Goal: Information Seeking & Learning: Learn about a topic

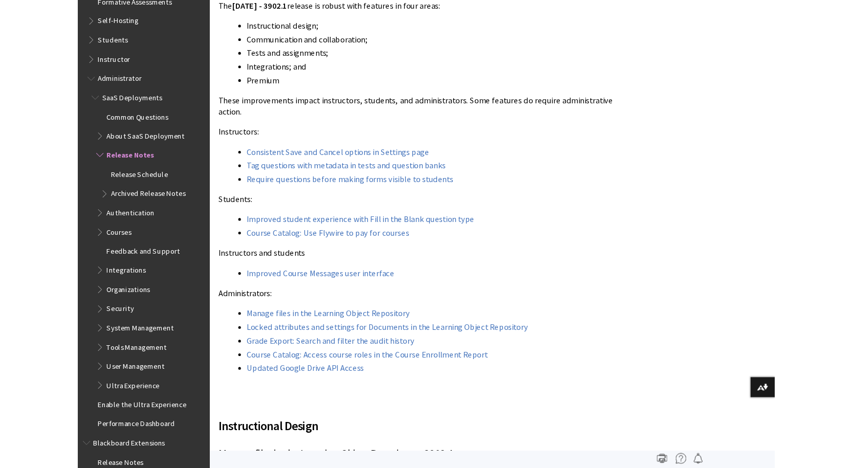
scroll to position [964, 0]
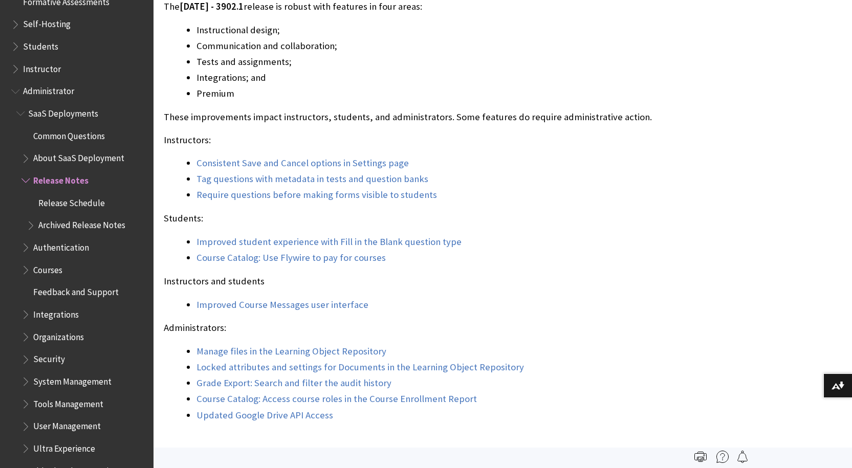
click at [633, 227] on div "The [DATE] - 3902.1 release is robust with features in four areas: Instructiona…" at bounding box center [427, 211] width 527 height 423
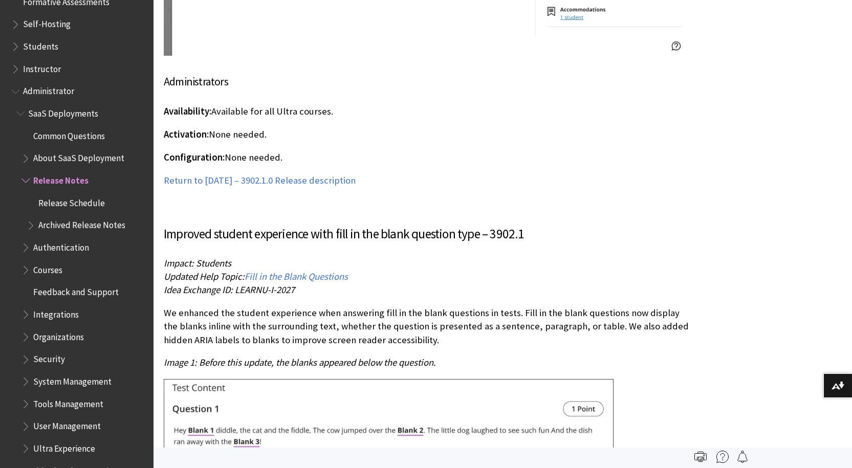
click at [352, 106] on p "Availability: Available for all Ultra courses." at bounding box center [427, 111] width 527 height 13
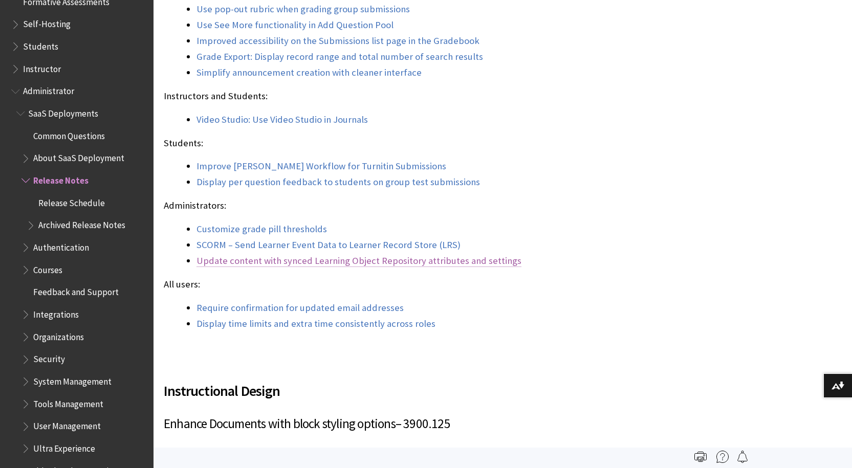
click at [410, 255] on link "Update content with synced Learning Object Repository attributes and settings" at bounding box center [359, 261] width 325 height 12
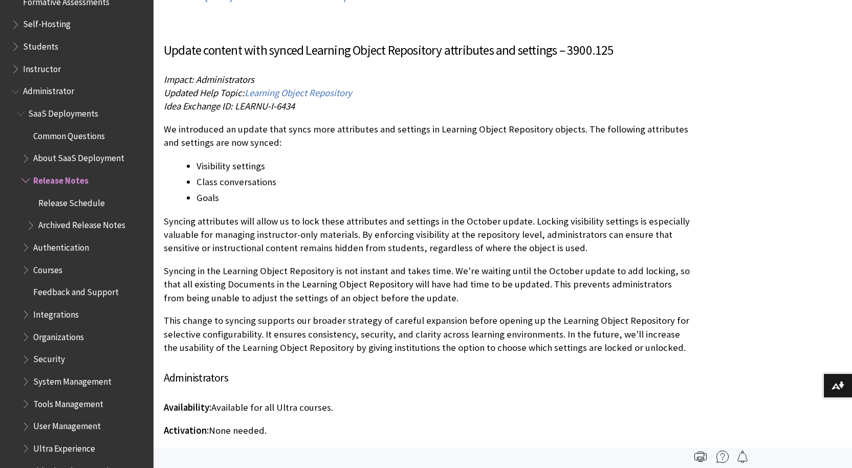
click at [477, 377] on div "Update content with synced Learning Object Repository attributes and settings –…" at bounding box center [427, 262] width 527 height 443
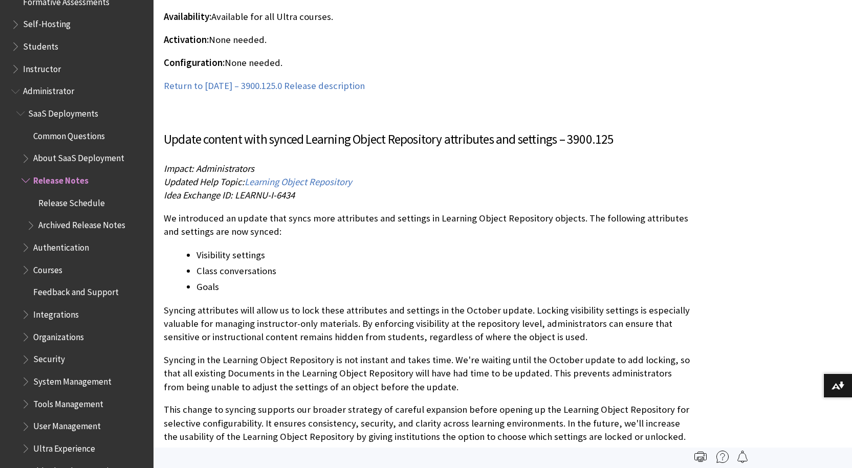
scroll to position [12412, 0]
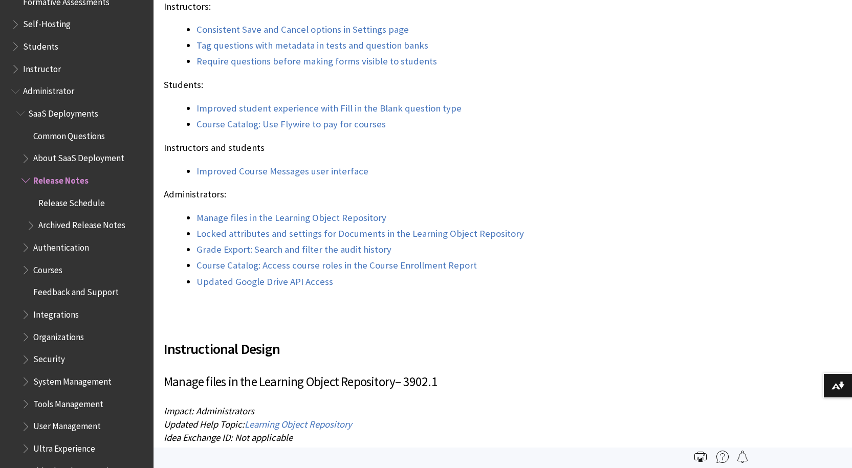
drag, startPoint x: 700, startPoint y: 83, endPoint x: 498, endPoint y: 106, distance: 203.0
click at [477, 239] on link "Locked attributes and settings for Documents in the Learning Object Repository" at bounding box center [361, 234] width 328 height 12
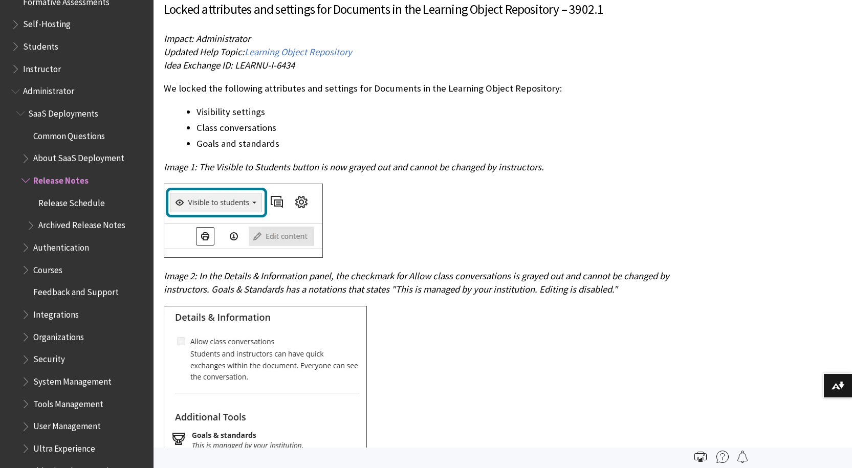
click at [561, 221] on div at bounding box center [427, 222] width 527 height 77
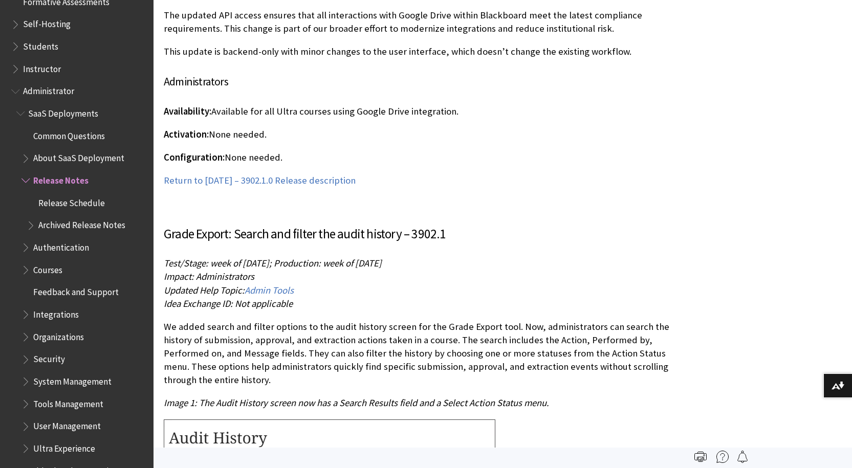
click at [597, 337] on p "We added search and filter options to the audit history screen for the Grade Ex…" at bounding box center [427, 353] width 527 height 67
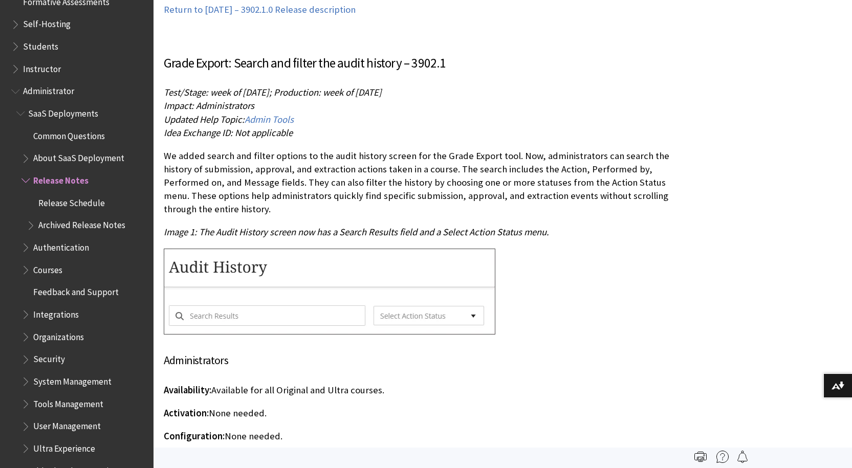
click at [601, 289] on div at bounding box center [427, 293] width 527 height 89
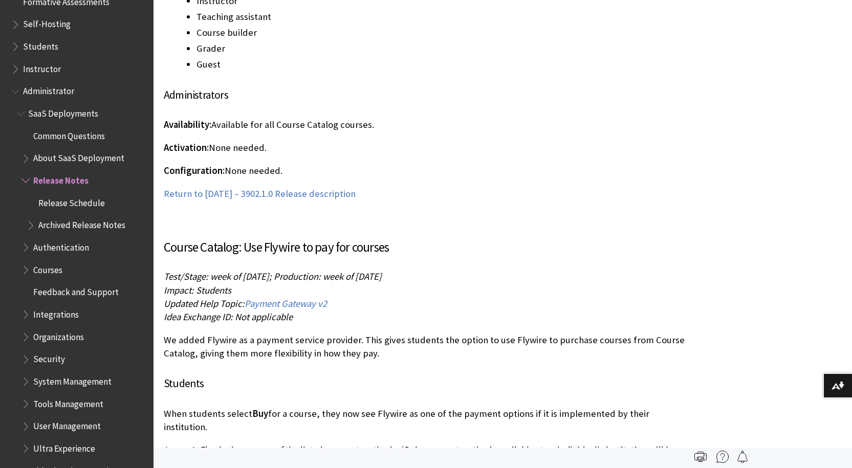
click at [487, 375] on h4 "Students" at bounding box center [427, 383] width 527 height 17
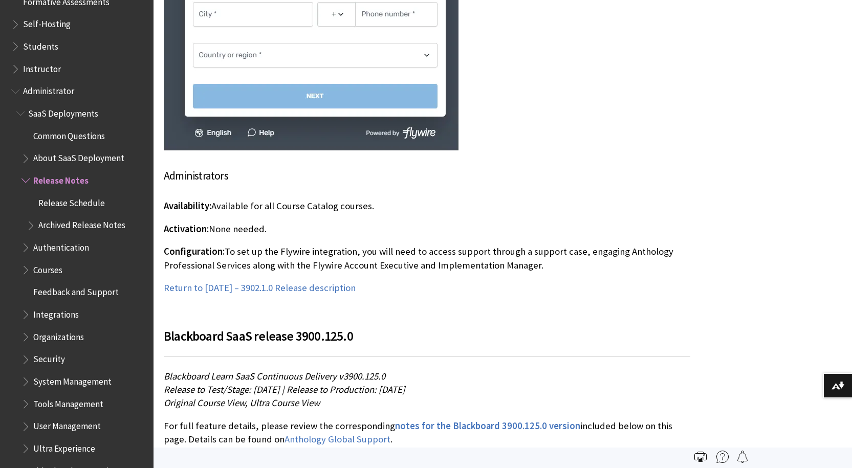
scroll to position [10265, 0]
click at [591, 167] on h4 "Administrators" at bounding box center [427, 175] width 527 height 17
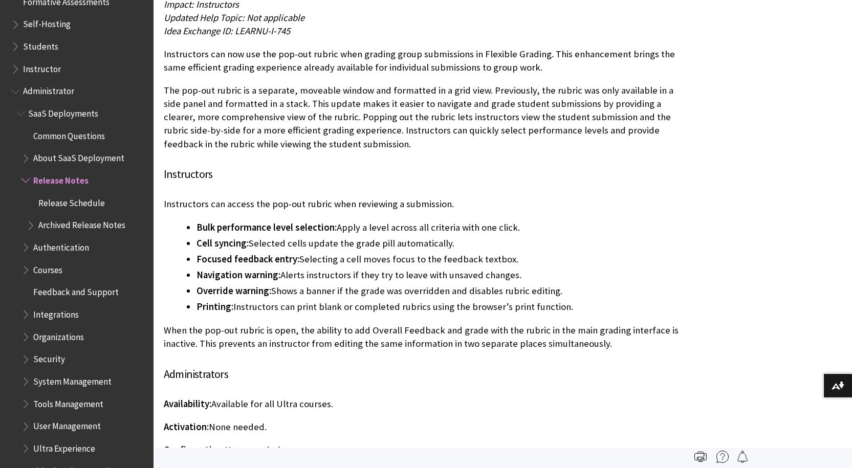
scroll to position [779, 0]
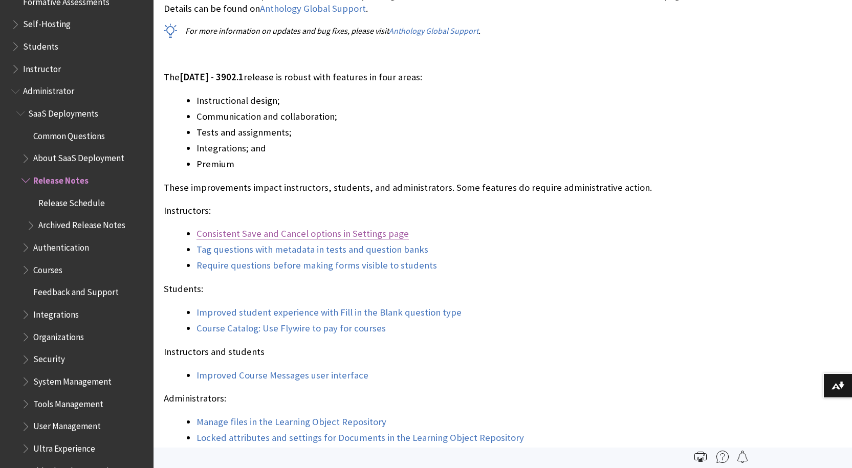
click at [383, 236] on link "Consistent Save and Cancel options in Settings page" at bounding box center [303, 234] width 212 height 12
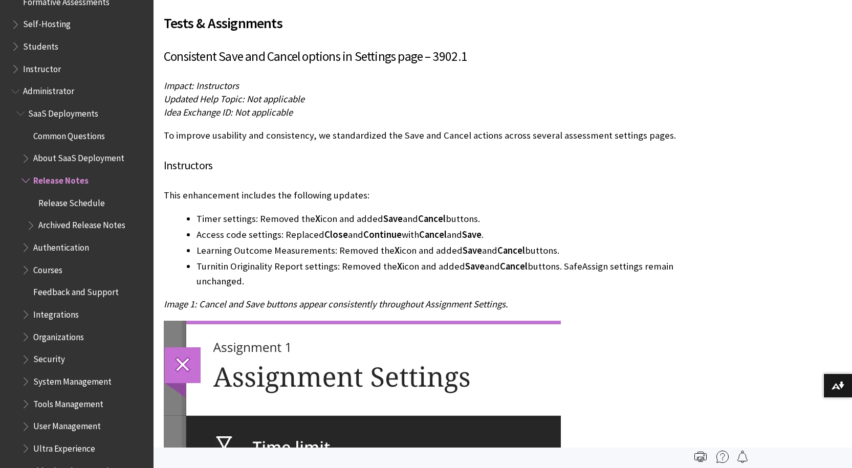
drag, startPoint x: 390, startPoint y: 138, endPoint x: 398, endPoint y: 157, distance: 20.8
click at [390, 138] on p "To improve usability and consistency, we standardized the Save and Cancel actio…" at bounding box center [427, 135] width 527 height 13
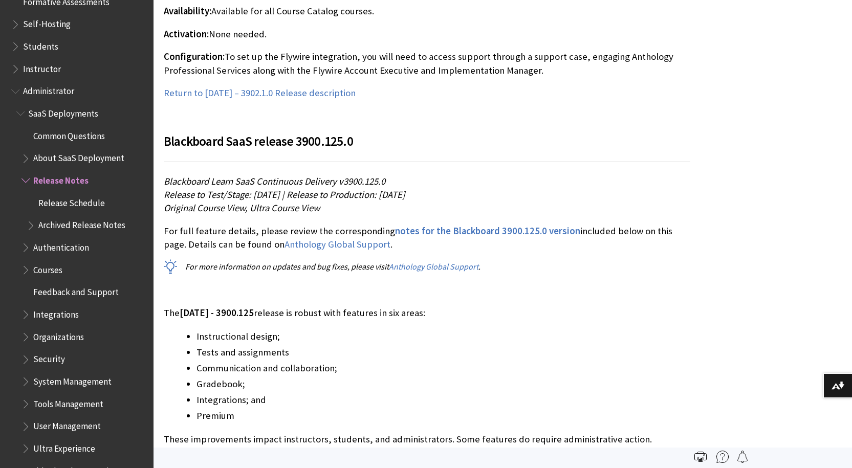
scroll to position [10436, 0]
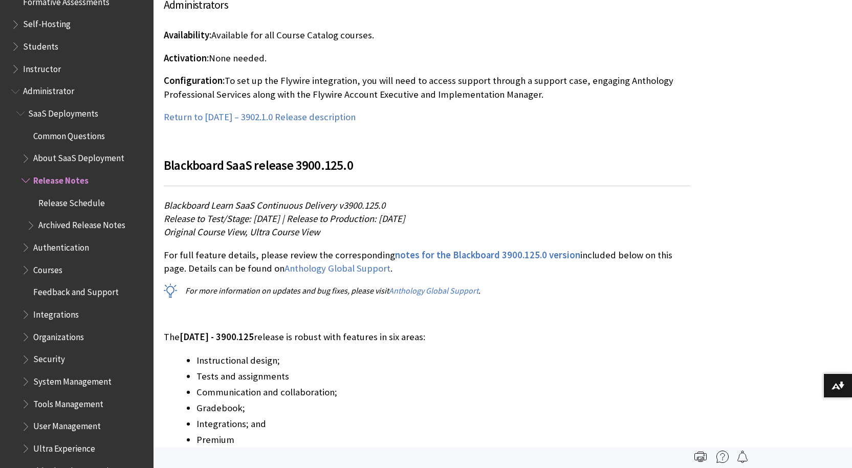
click at [400, 111] on p "Return to [DATE] – 3902.1.0 Release description" at bounding box center [427, 117] width 527 height 13
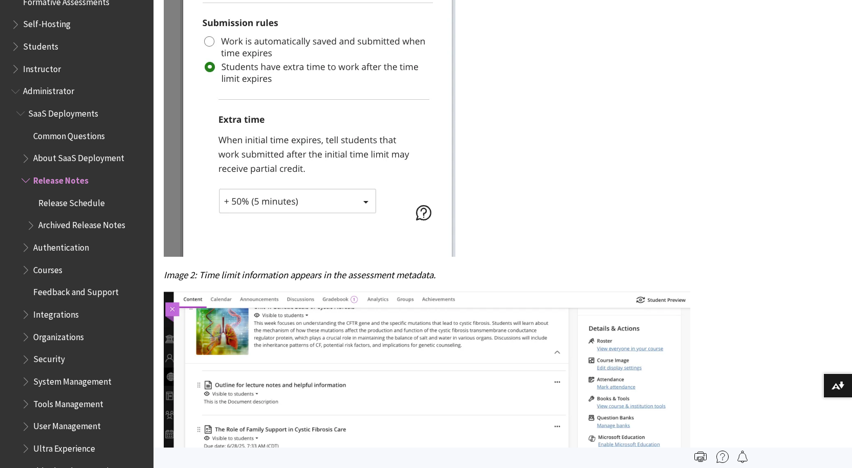
scroll to position [5645, 0]
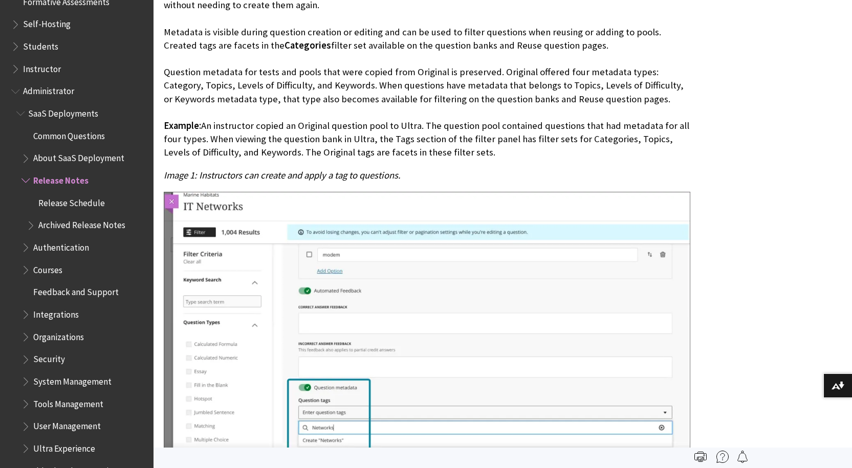
scroll to position [5816, 0]
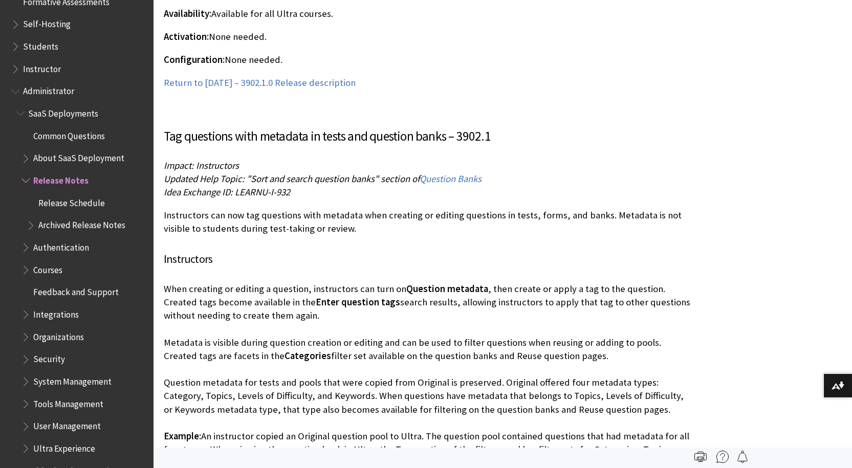
scroll to position [5488, 0]
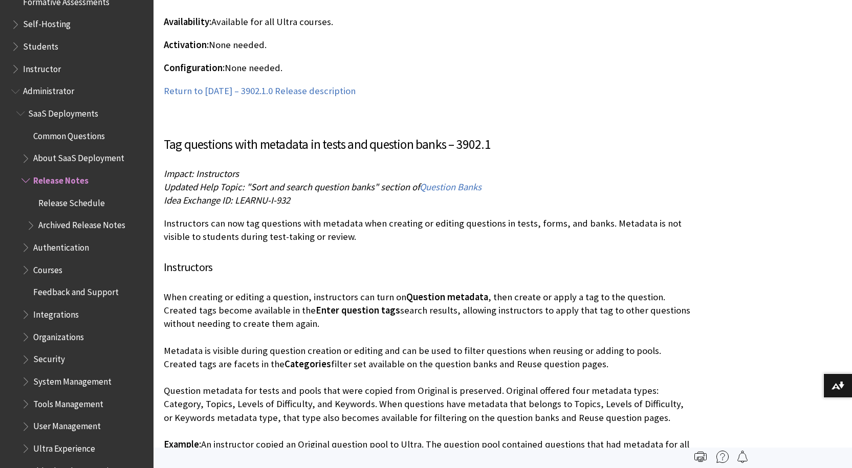
click at [438, 350] on p "When creating or editing a question, instructors can turn on Question metadata …" at bounding box center [427, 384] width 527 height 187
click at [506, 269] on h4 "Instructors" at bounding box center [427, 267] width 527 height 17
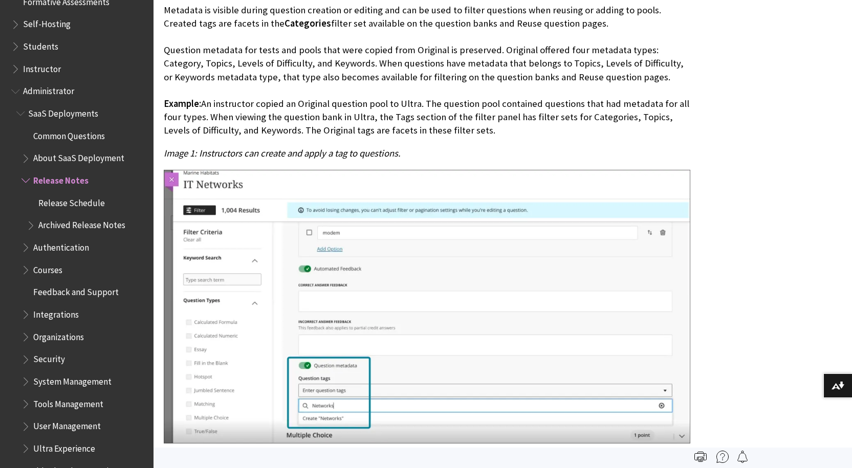
scroll to position [5658, 0]
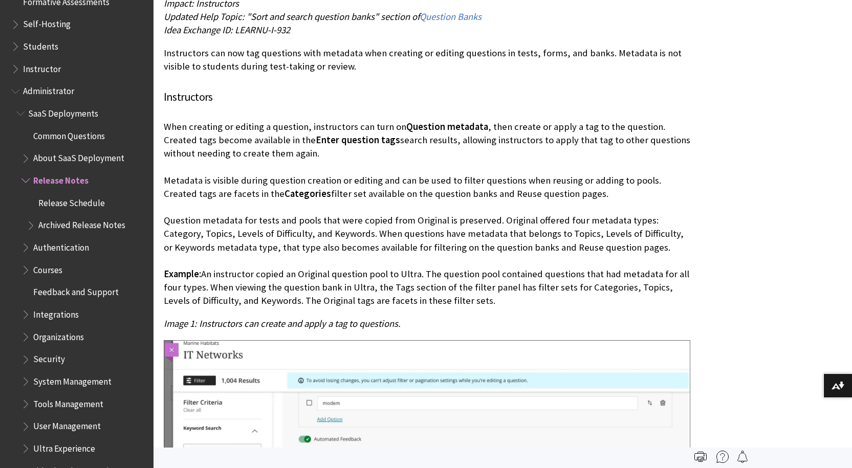
click at [503, 173] on p "When creating or editing a question, instructors can turn on Question metadata …" at bounding box center [427, 213] width 527 height 187
click at [282, 260] on p "When creating or editing a question, instructors can turn on Question metadata …" at bounding box center [427, 213] width 527 height 187
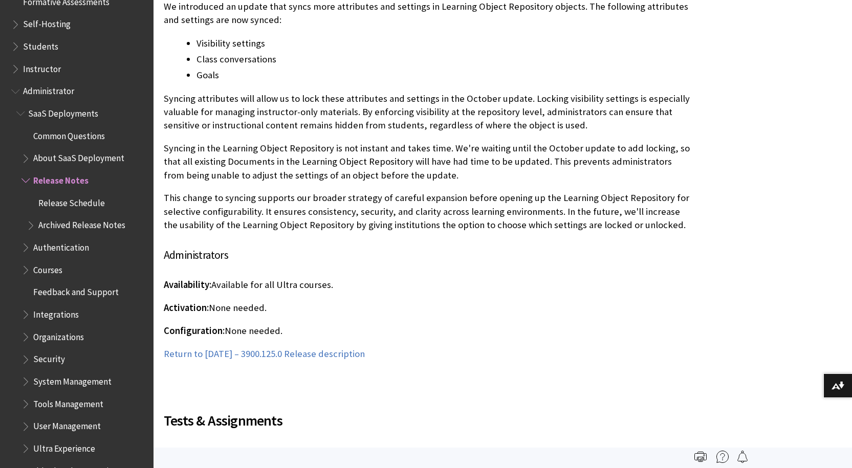
scroll to position [968, 0]
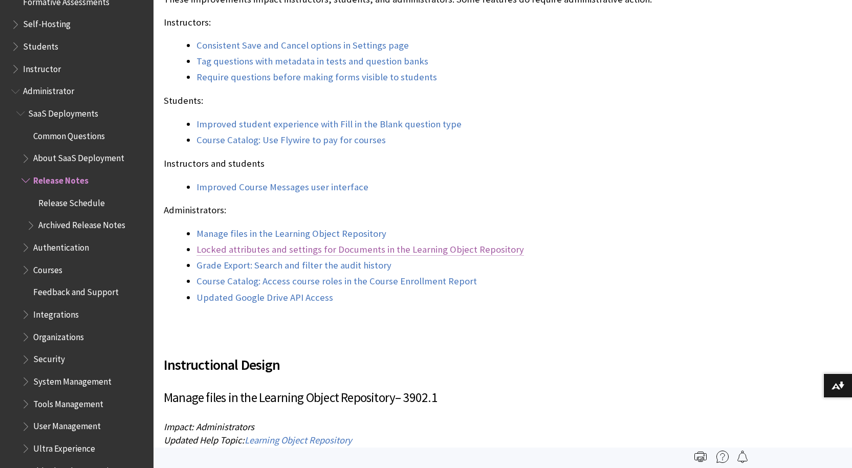
click at [450, 252] on link "Locked attributes and settings for Documents in the Learning Object Repository" at bounding box center [361, 250] width 328 height 12
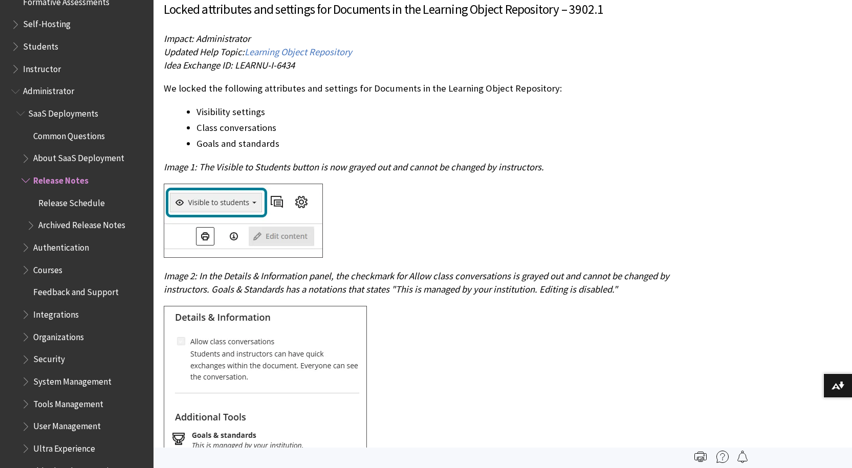
drag, startPoint x: 527, startPoint y: 224, endPoint x: 528, endPoint y: 234, distance: 10.3
click at [528, 224] on div at bounding box center [356, 222] width 384 height 77
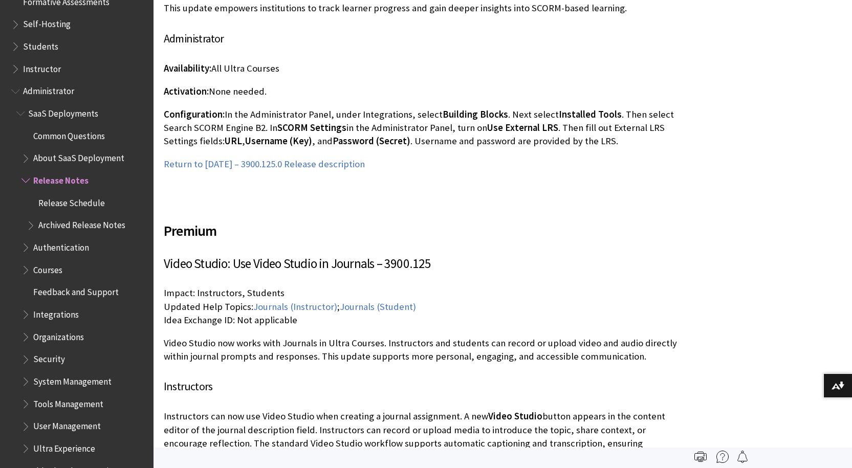
scroll to position [1210, 0]
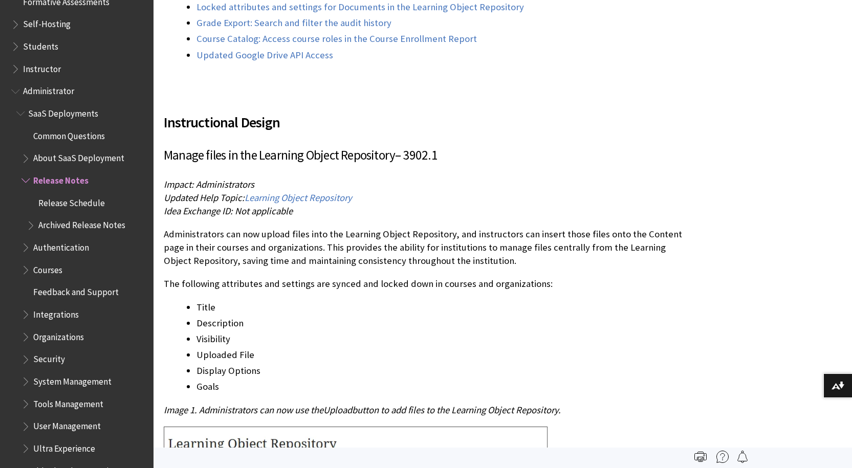
click at [618, 127] on h2 "Instructional Design" at bounding box center [427, 116] width 527 height 34
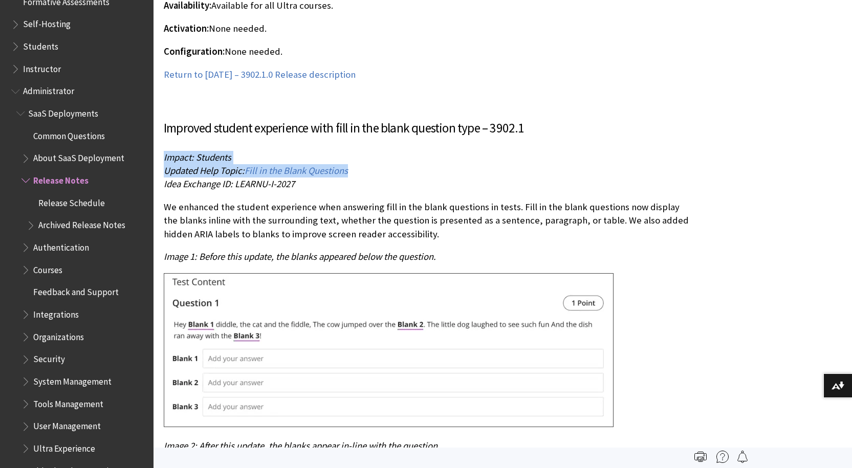
click at [642, 164] on p "Impact: Students Updated Help Topic: Fill in the Blank Questions Idea Exchange …" at bounding box center [427, 171] width 527 height 40
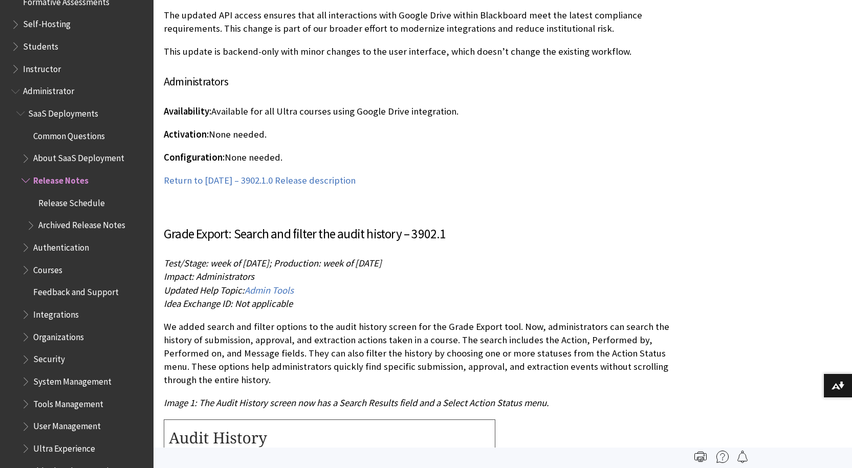
click at [654, 289] on p "Test/Stage: week of [DATE]; Production: week of [DATE] Impact: Administrators U…" at bounding box center [427, 284] width 527 height 54
click at [639, 282] on p "Test/Stage: week of [DATE]; Production: week of [DATE] Impact: Administrators U…" at bounding box center [427, 284] width 527 height 54
click at [466, 276] on p "Test/Stage: week of [DATE]; Production: week of [DATE] Impact: Administrators U…" at bounding box center [427, 284] width 527 height 54
click at [576, 175] on p "Return to [DATE] – 3902.1.0 Release description" at bounding box center [427, 180] width 527 height 13
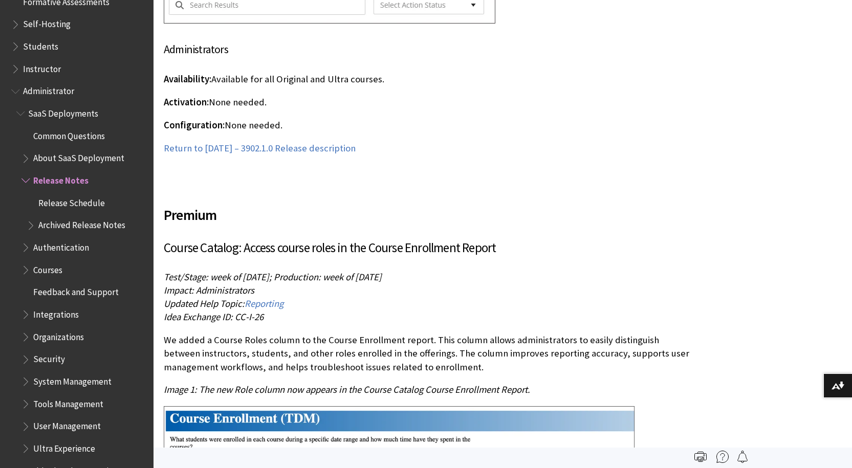
scroll to position [8820, 0]
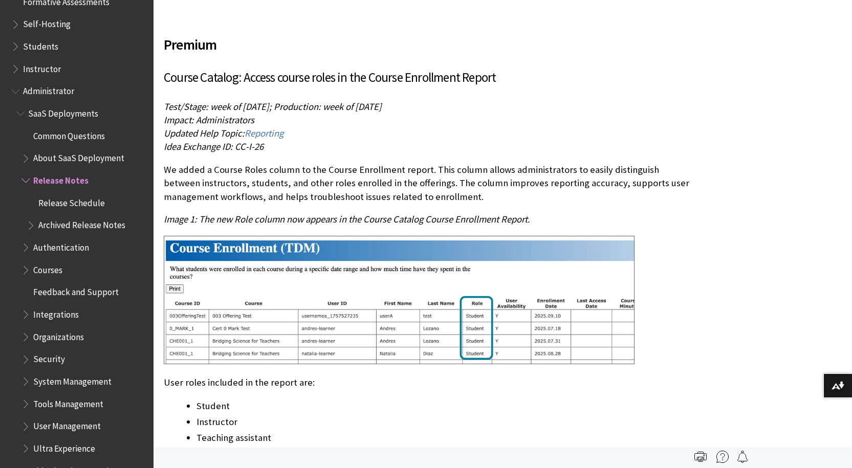
click at [448, 399] on li "Student" at bounding box center [444, 406] width 494 height 14
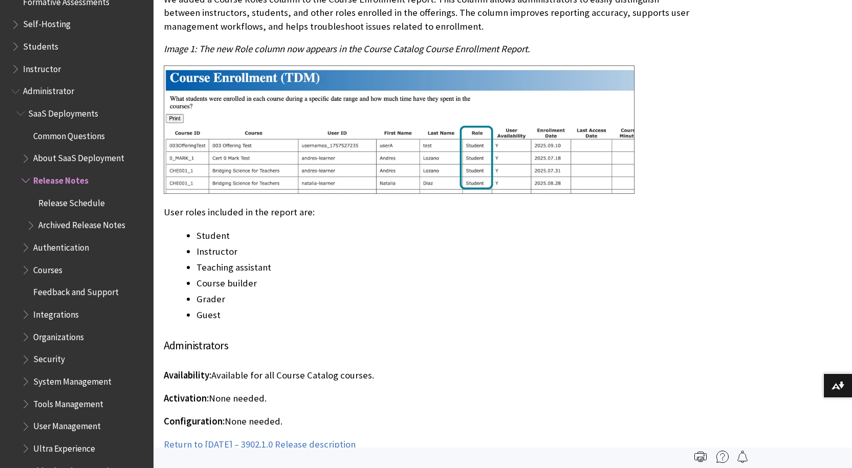
click at [608, 337] on h4 "Administrators" at bounding box center [427, 345] width 527 height 17
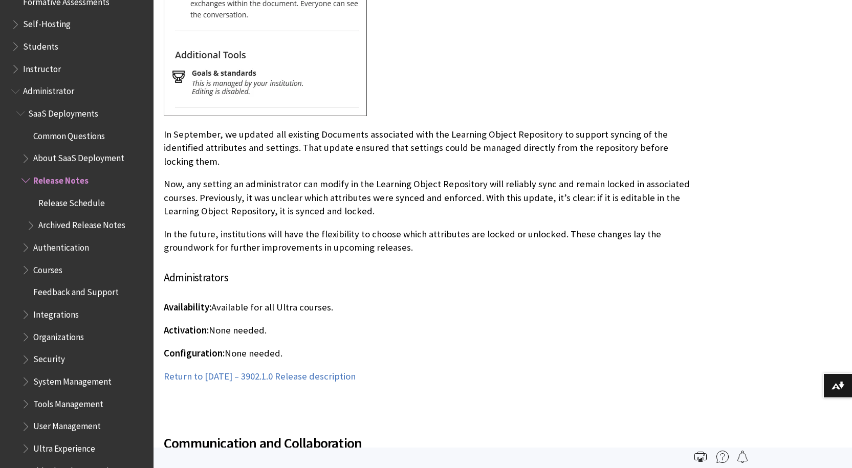
click at [352, 165] on p "In September, we updated all existing Documents associated with the Learning Ob…" at bounding box center [427, 148] width 527 height 40
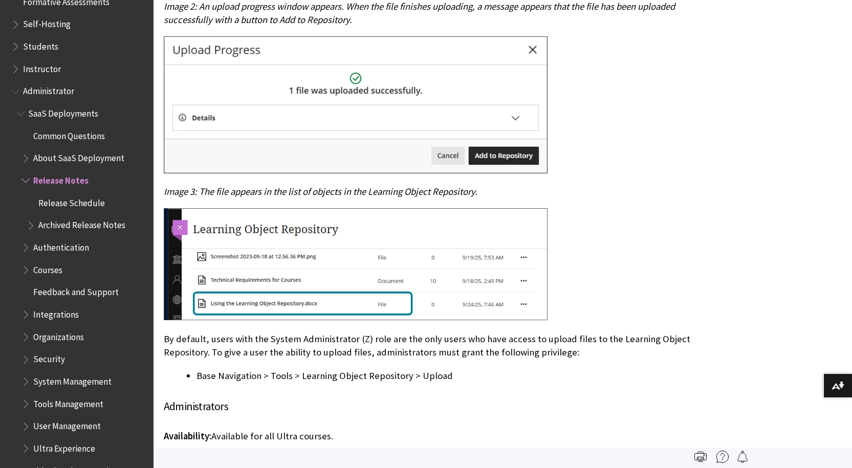
scroll to position [1722, 0]
click at [572, 382] on li "Base Navigation > Tools > Learning Object Repository > Upload" at bounding box center [444, 376] width 494 height 14
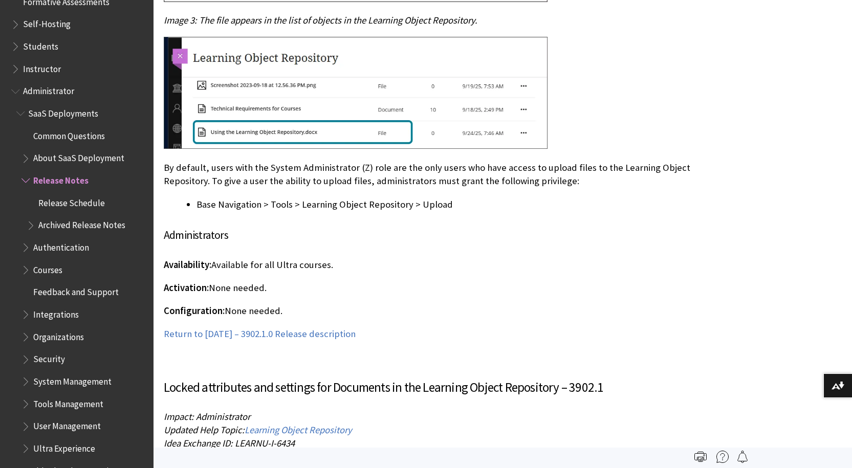
click at [436, 200] on li "Base Navigation > Tools > Learning Object Repository > Upload" at bounding box center [444, 205] width 494 height 14
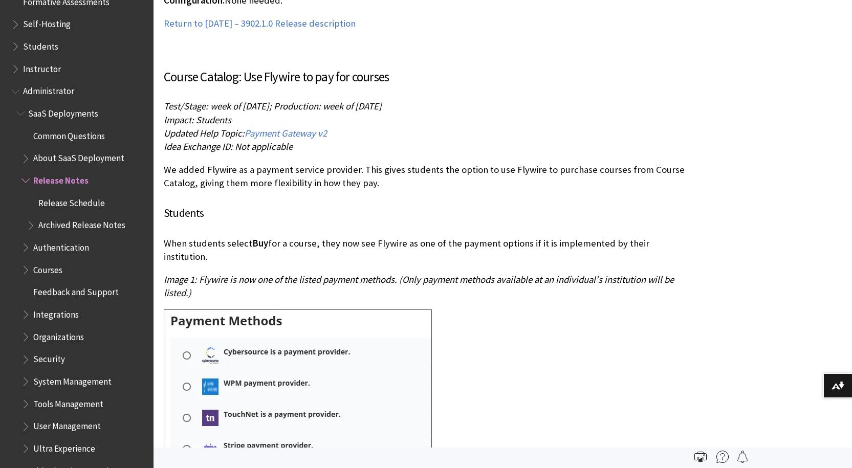
scroll to position [3864, 0]
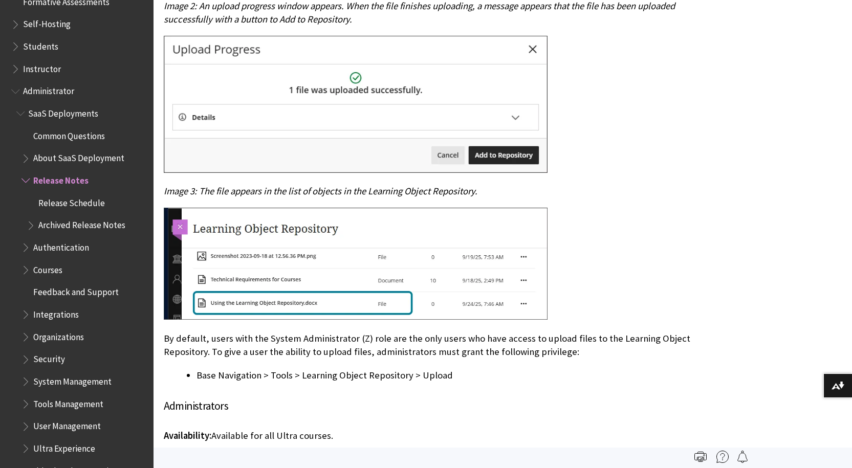
scroll to position [1893, 0]
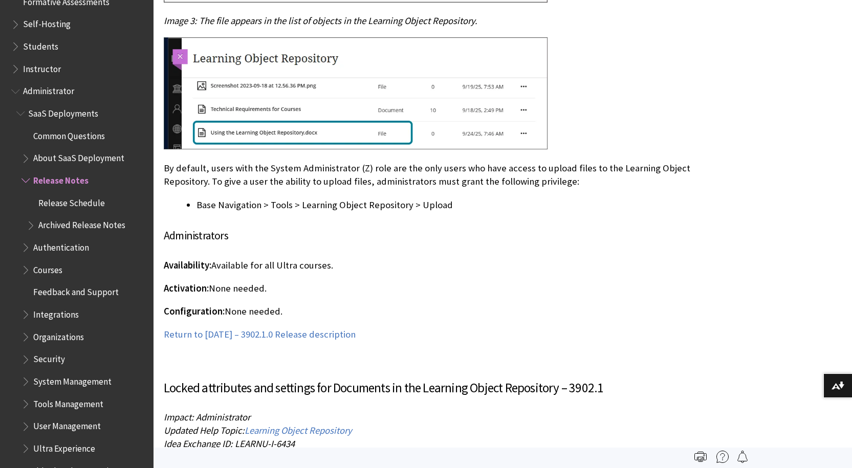
click at [389, 231] on h4 "Administrators" at bounding box center [427, 235] width 527 height 17
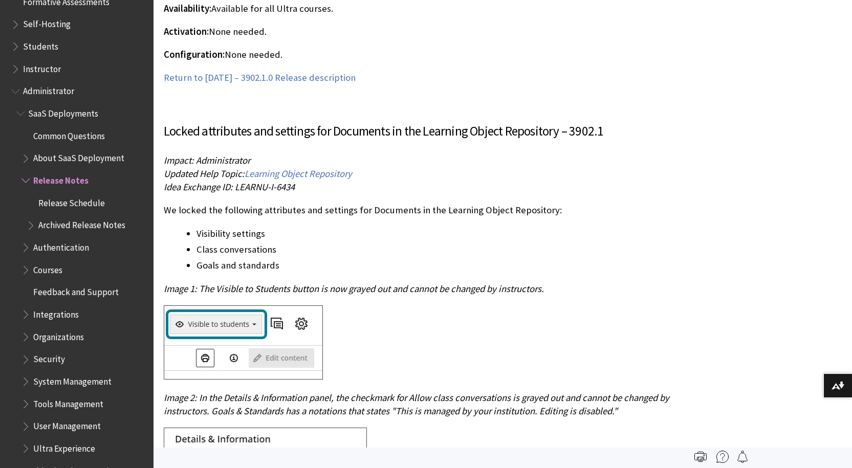
scroll to position [6610, 0]
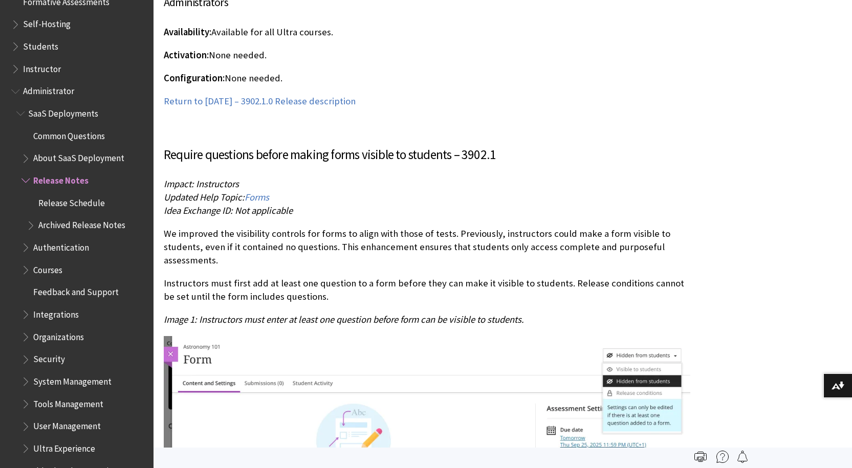
click at [580, 226] on div "Require questions before making forms visible to students – 3902.1 Impact: Inst…" at bounding box center [427, 433] width 527 height 576
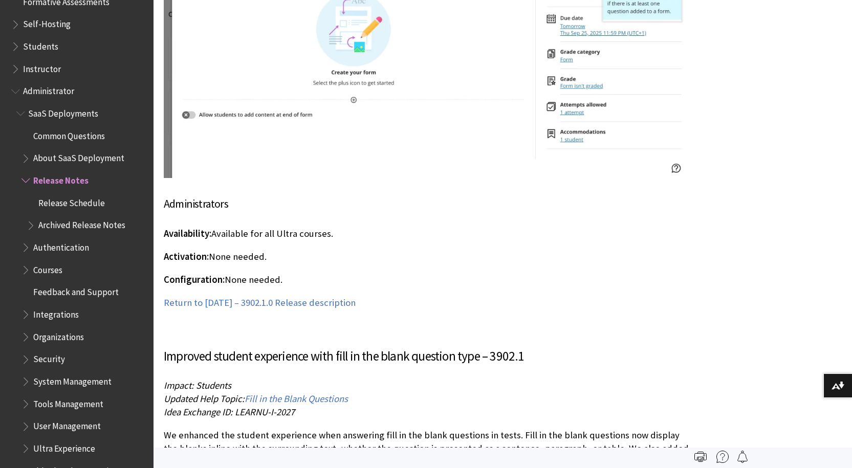
scroll to position [8649, 0]
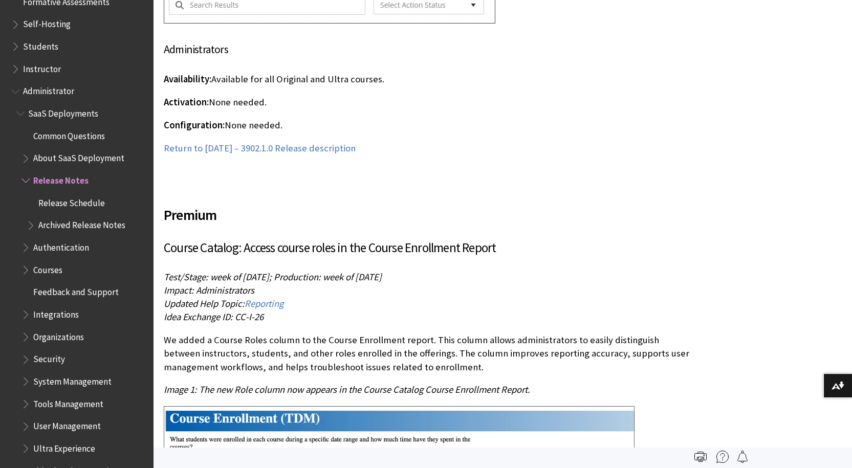
click at [578, 239] on h3 "Course Catalog: Access course roles in the Course Enrollment Report" at bounding box center [427, 248] width 527 height 19
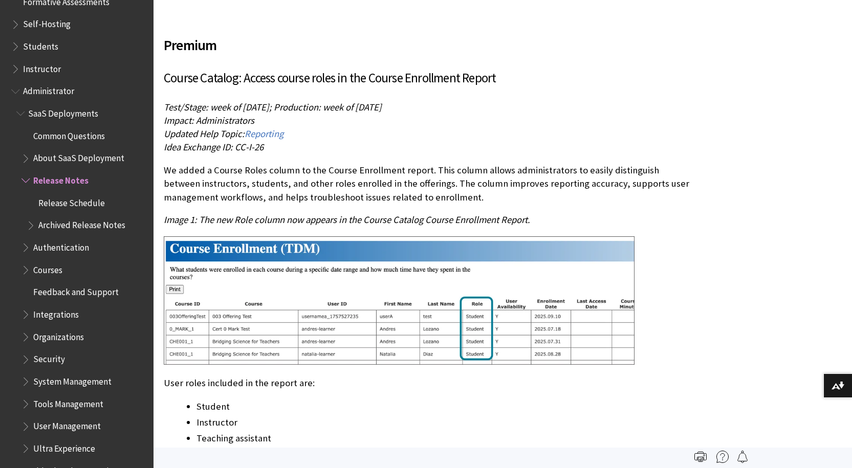
scroll to position [8820, 0]
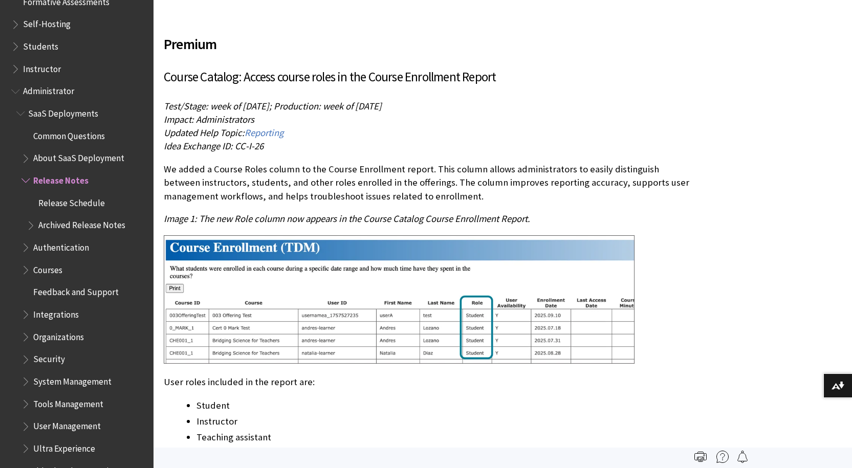
click at [606, 100] on p "Test/Stage: week of [DATE]; Production: week of [DATE] Impact: Administrators U…" at bounding box center [427, 127] width 527 height 54
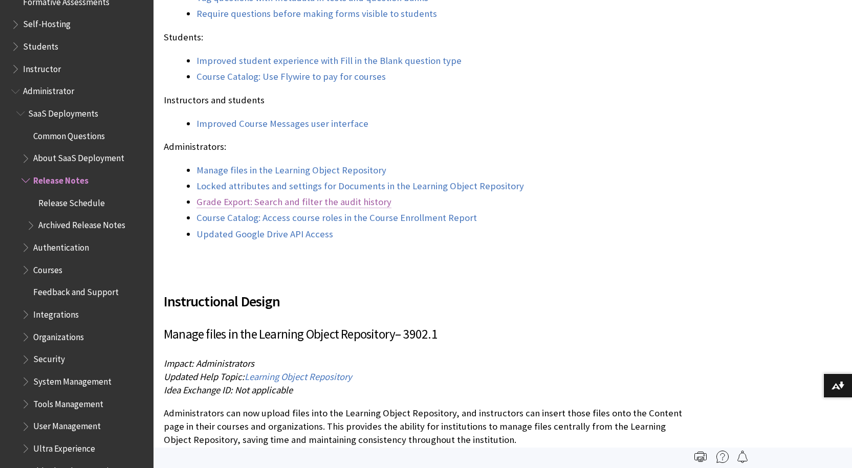
drag, startPoint x: 606, startPoint y: 100, endPoint x: 310, endPoint y: 198, distance: 312.1
click at [497, 116] on div "The [DATE] - 3902.1 release is robust with features in four areas: Instructiona…" at bounding box center [427, 30] width 527 height 423
click at [253, 233] on link "Updated Google Drive API Access" at bounding box center [265, 234] width 137 height 12
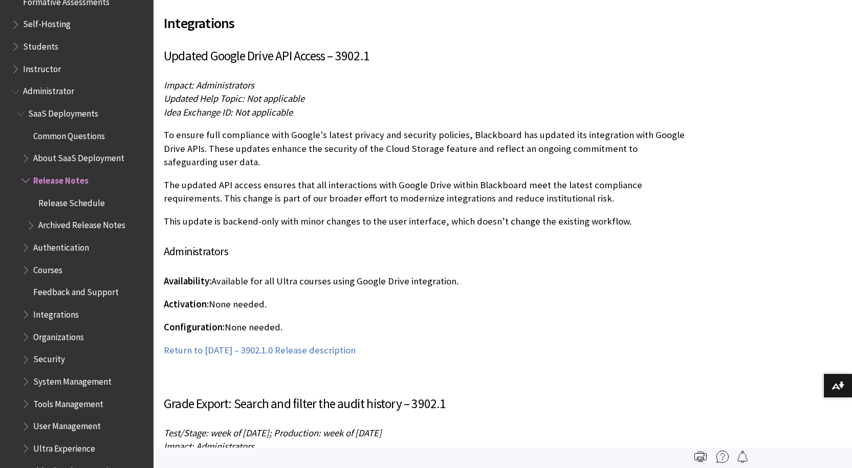
click at [534, 275] on p "Availability: Available for all Ultra courses using Google Drive integration." at bounding box center [427, 281] width 527 height 13
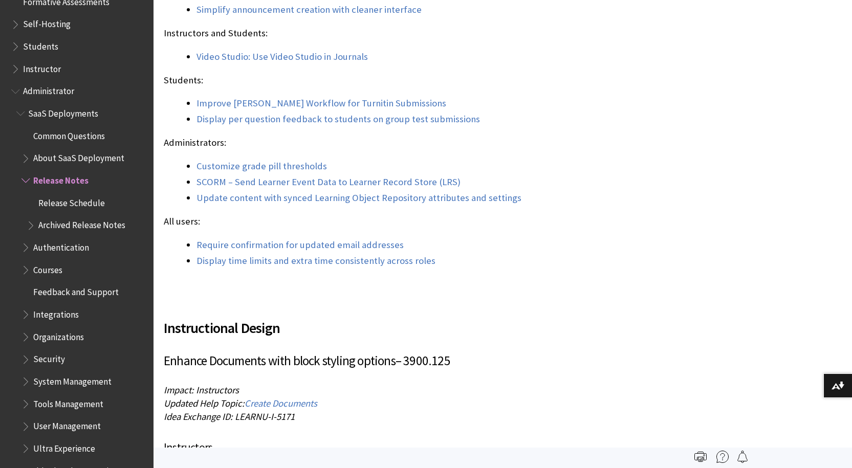
scroll to position [3849, 0]
